Goal: Information Seeking & Learning: Learn about a topic

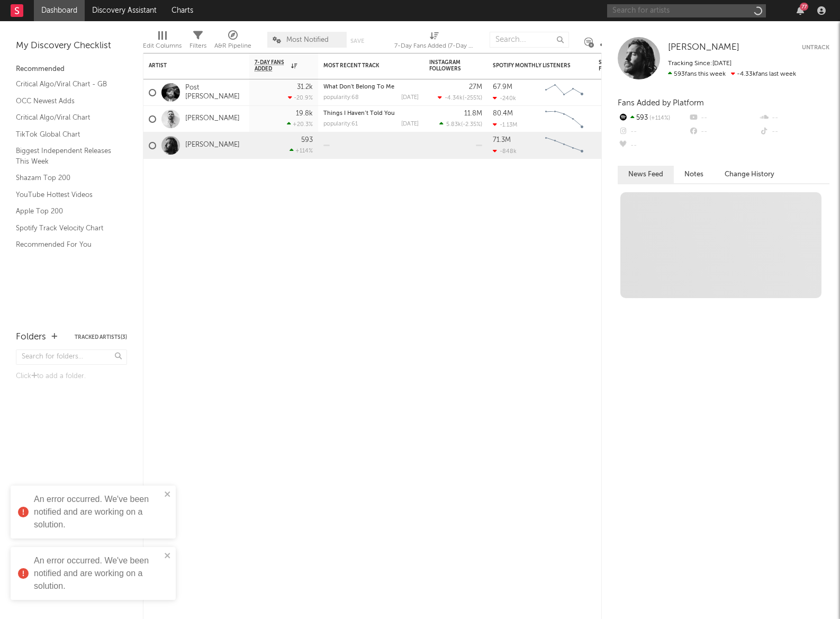
click at [663, 11] on input "text" at bounding box center [686, 10] width 159 height 13
type input "cil"
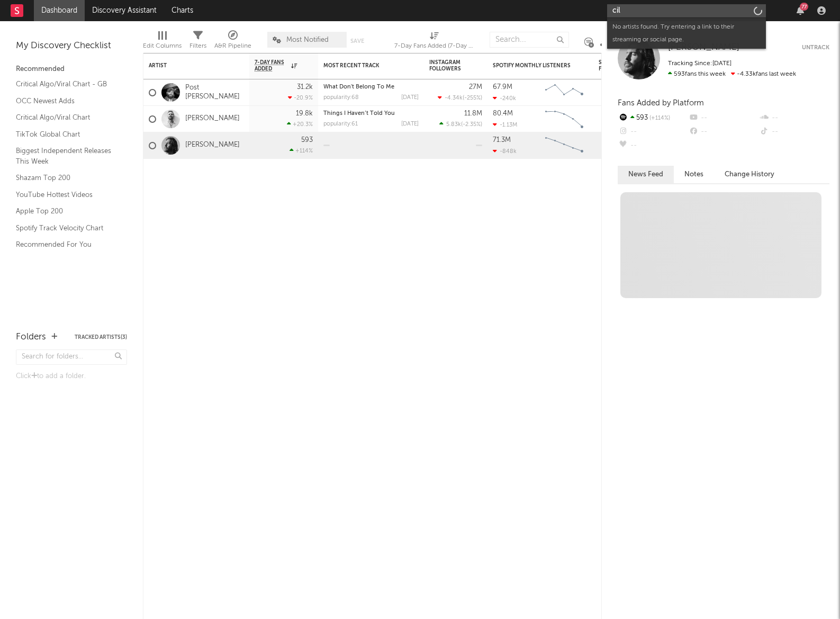
click at [678, 13] on input "cil" at bounding box center [686, 10] width 159 height 13
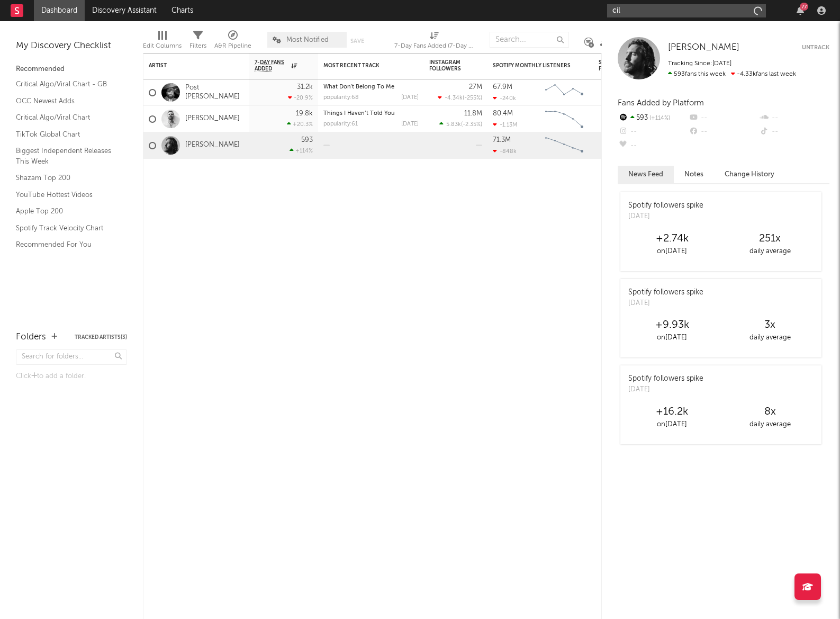
click at [674, 15] on input "cil" at bounding box center [686, 10] width 159 height 13
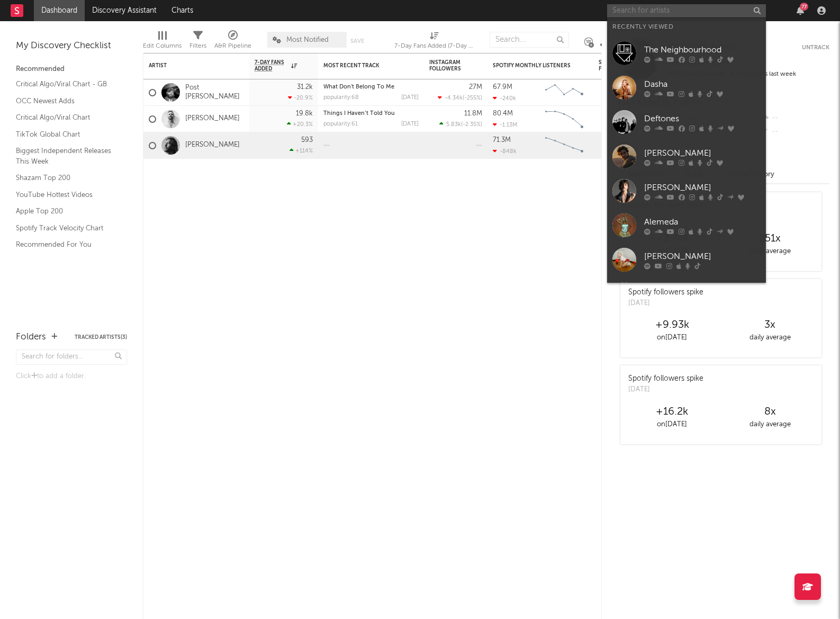
click at [631, 7] on input "text" at bounding box center [686, 10] width 159 height 13
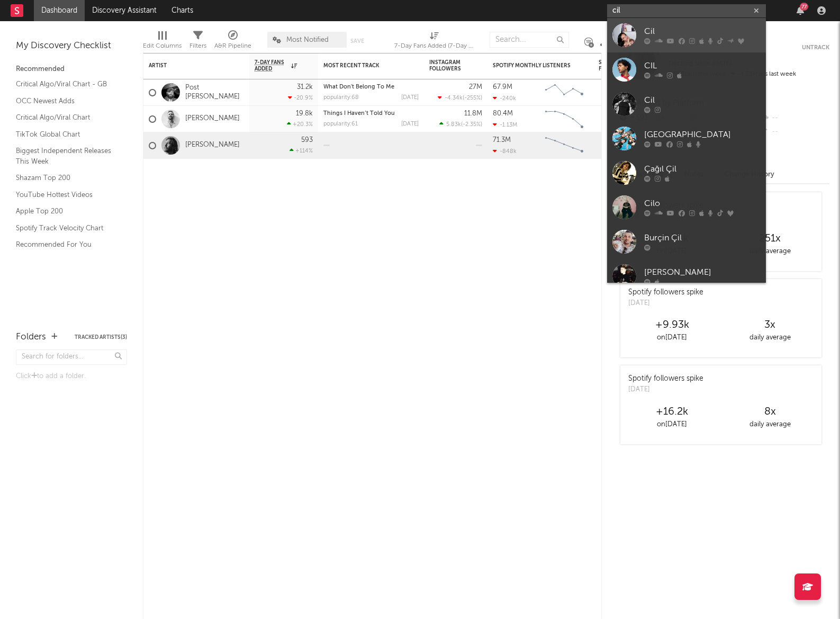
type input "cil"
click at [670, 27] on div "Cil" at bounding box center [702, 31] width 116 height 13
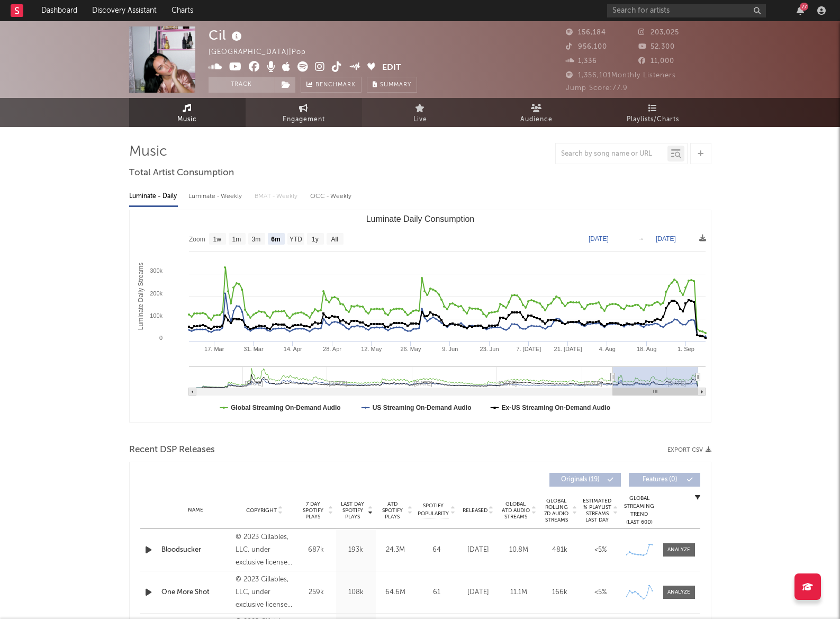
click at [303, 110] on icon at bounding box center [303, 108] width 9 height 8
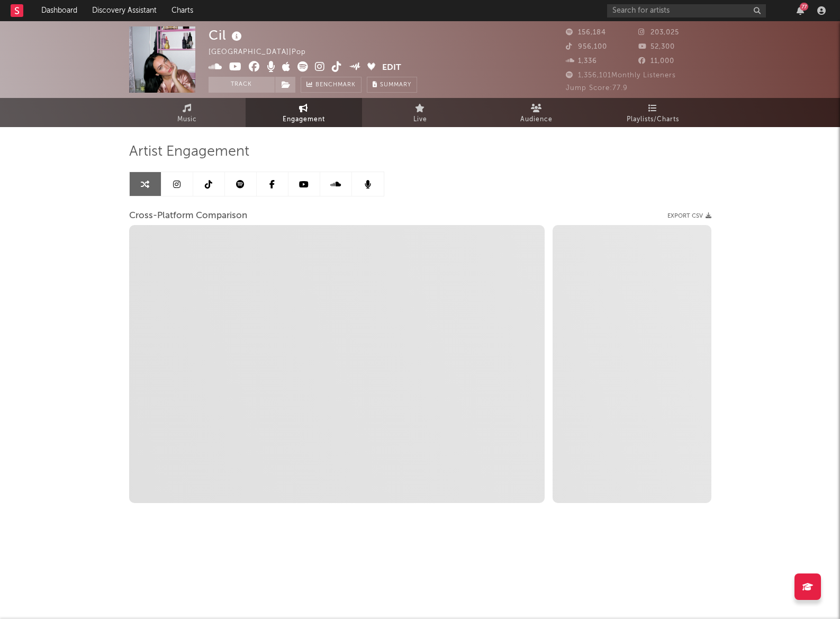
select select "1w"
select select "1m"
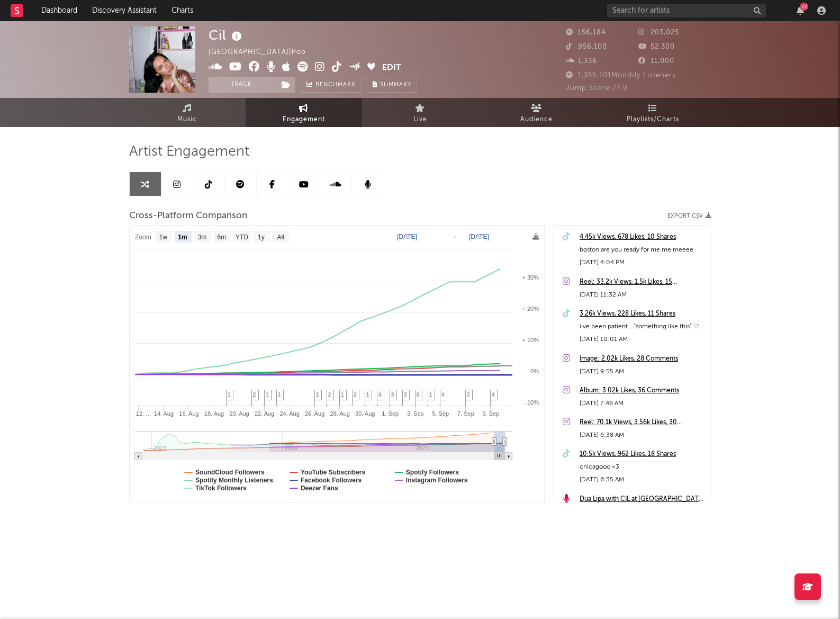
click at [416, 246] on rect at bounding box center [337, 363] width 414 height 277
click at [416, 237] on text "[DATE]" at bounding box center [407, 236] width 20 height 7
click at [439, 234] on input "[DATE]" at bounding box center [414, 236] width 49 height 11
type input "[DATE]"
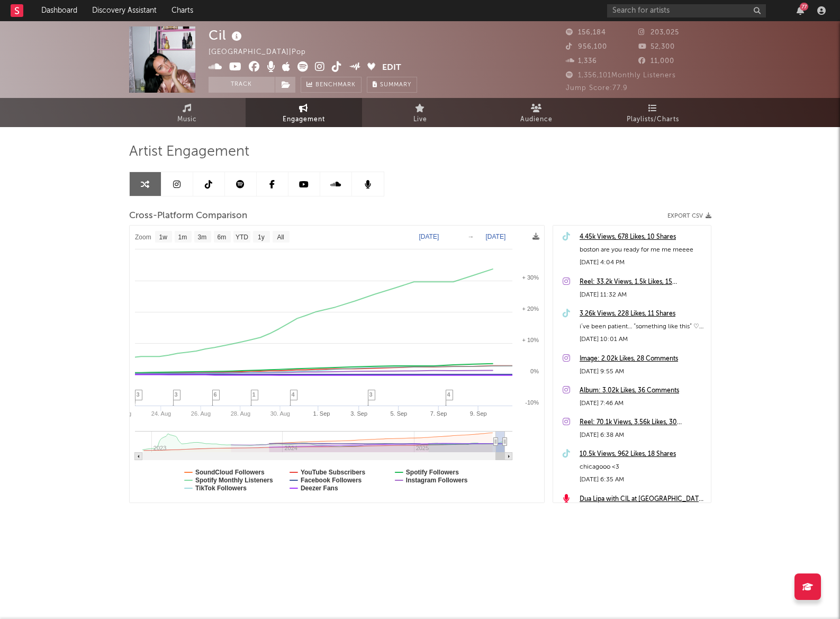
select select "1w"
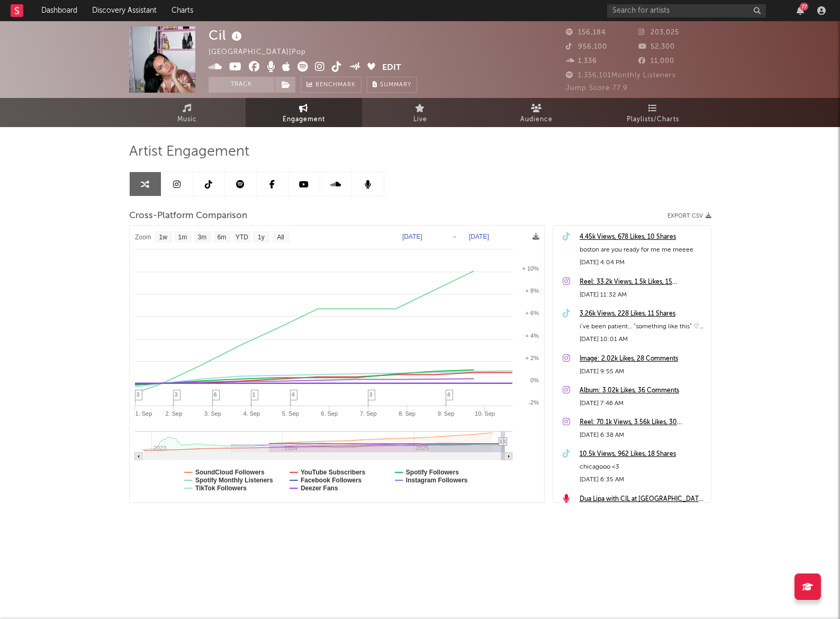
click at [202, 187] on link at bounding box center [209, 184] width 32 height 24
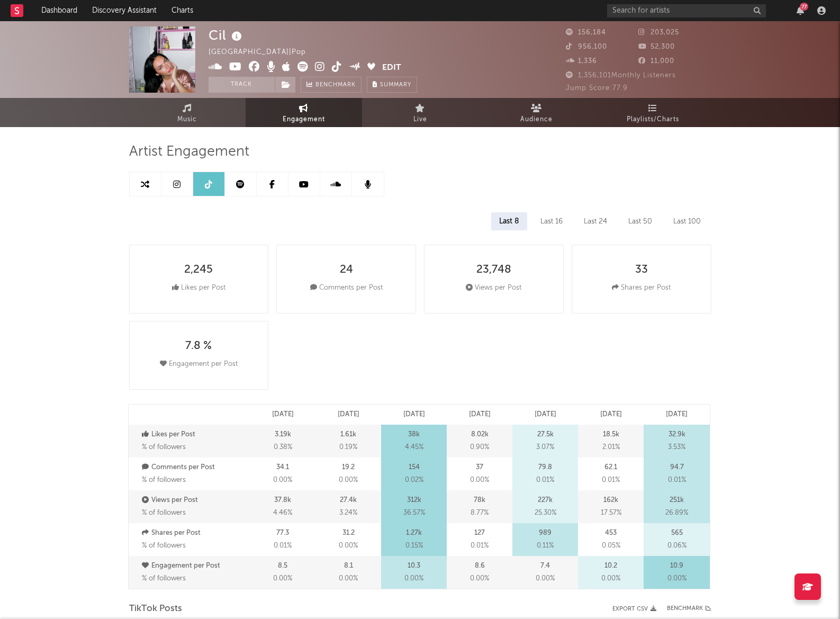
select select "6m"
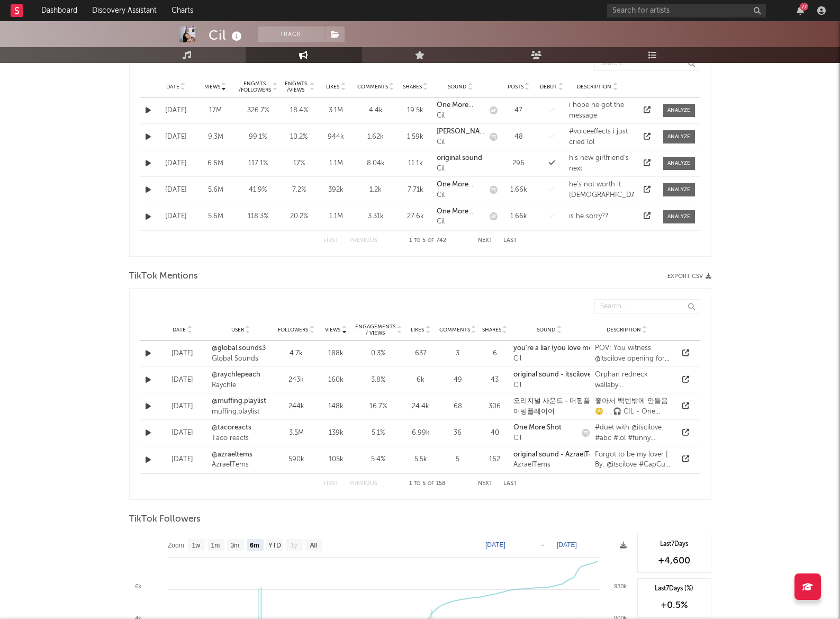
scroll to position [580, 0]
click at [686, 352] on icon at bounding box center [685, 351] width 7 height 7
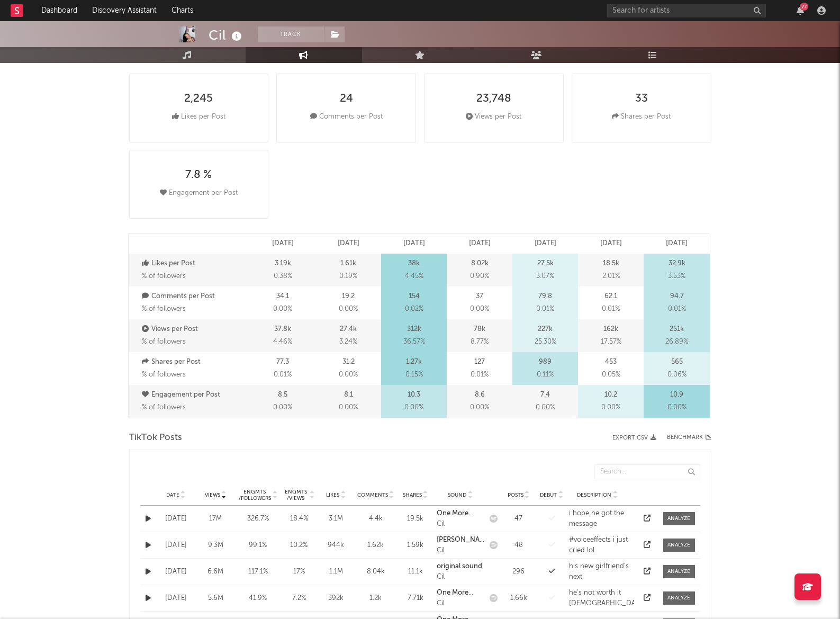
scroll to position [0, 0]
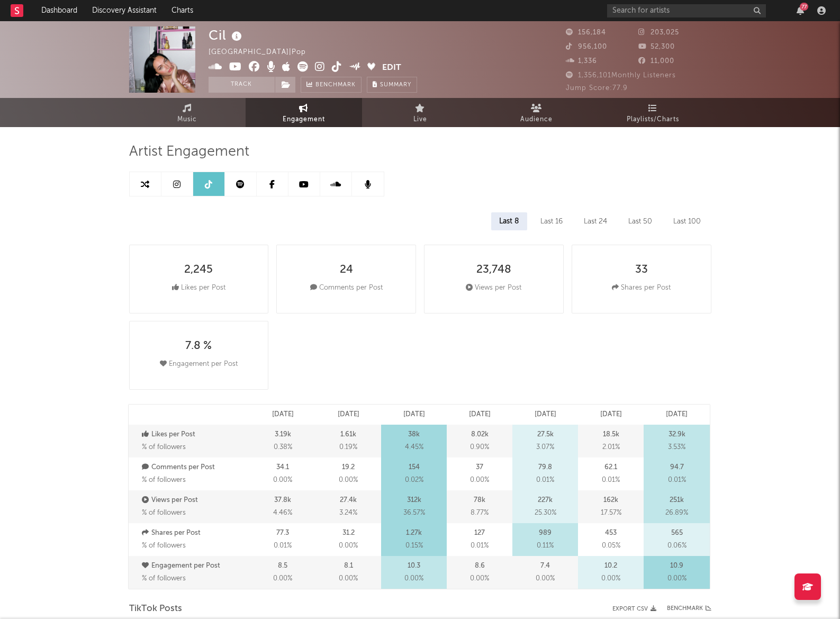
click at [168, 192] on link at bounding box center [177, 184] width 32 height 24
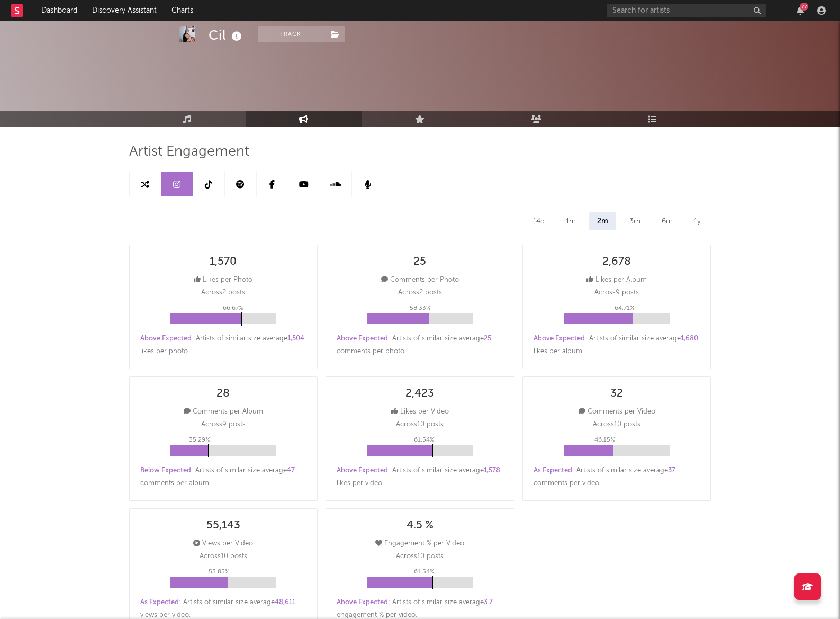
scroll to position [388, 0]
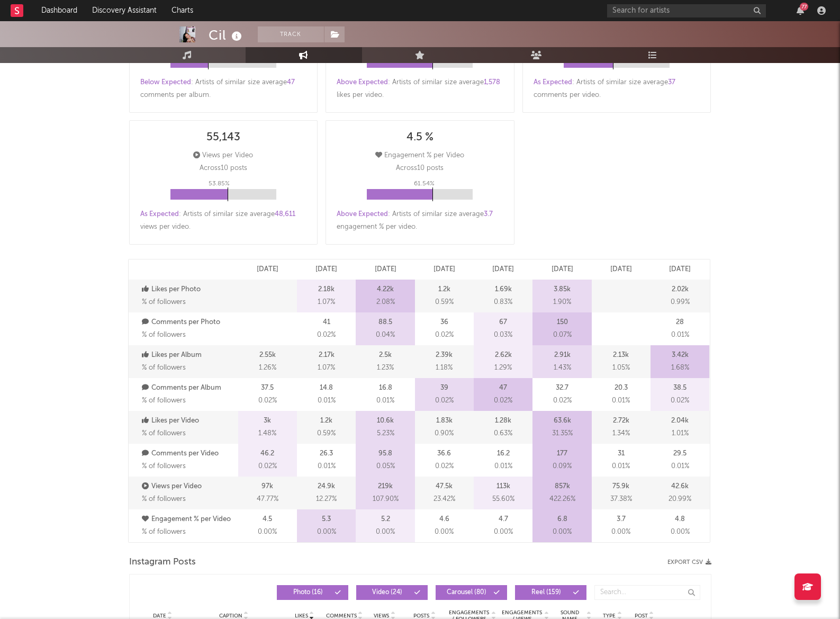
select select "6m"
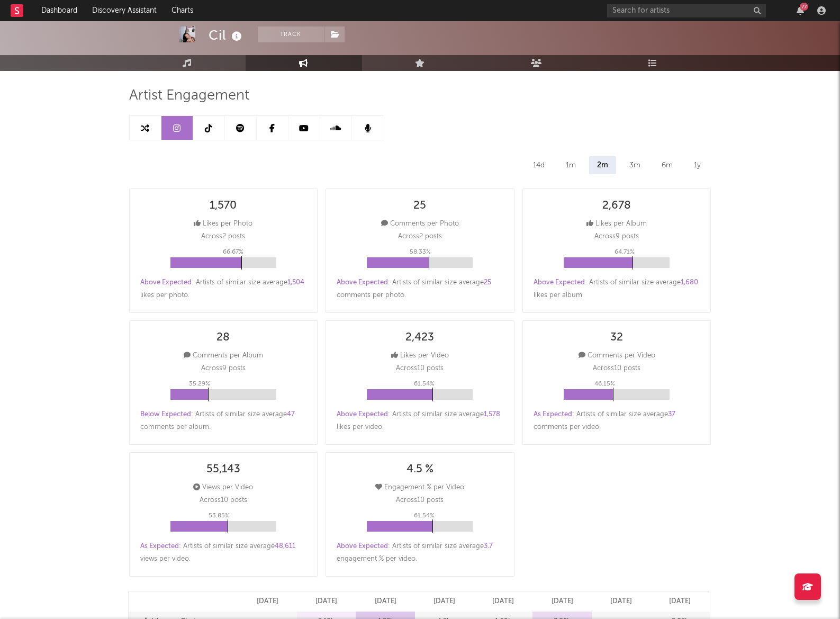
scroll to position [0, 0]
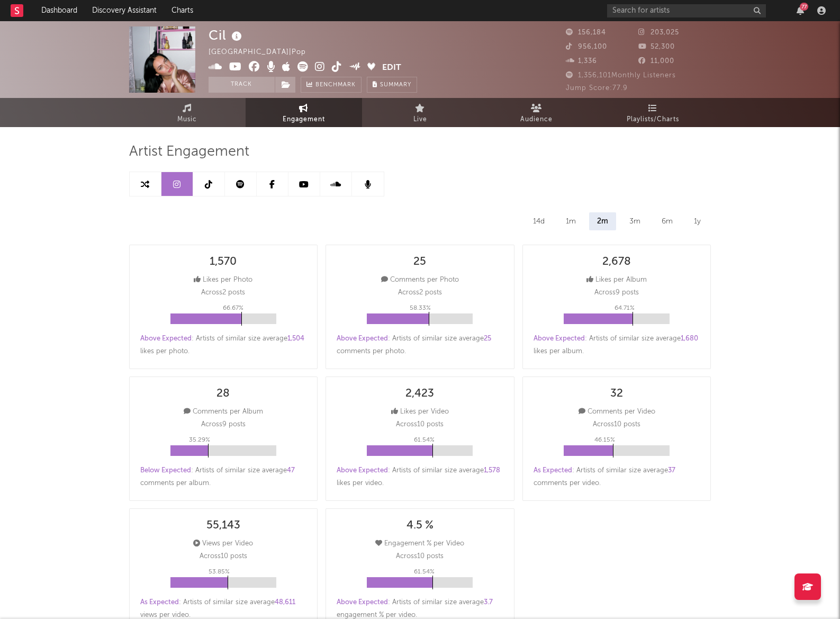
click at [242, 181] on icon at bounding box center [240, 184] width 8 height 8
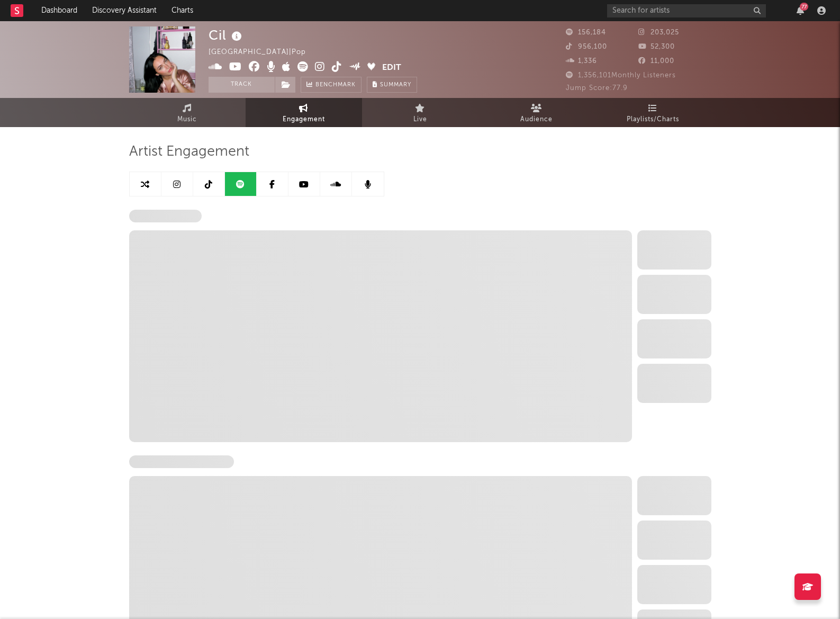
select select "6m"
select select "1w"
